Goal: Browse casually: Explore the website without a specific task or goal

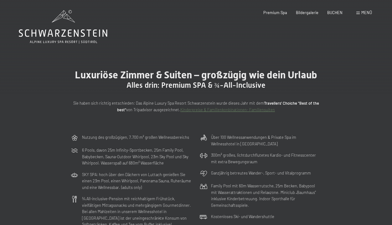
click at [330, 91] on div "Luxuriöse Zimmer & Suiten – großzügig wie dein Urlaub Alles drin: Premium SPA &…" at bounding box center [196, 91] width 288 height 44
click at [54, 29] on icon at bounding box center [63, 27] width 89 height 34
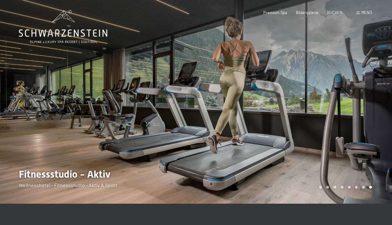
click at [58, 24] on icon at bounding box center [63, 27] width 89 height 34
